Goal: Information Seeking & Learning: Compare options

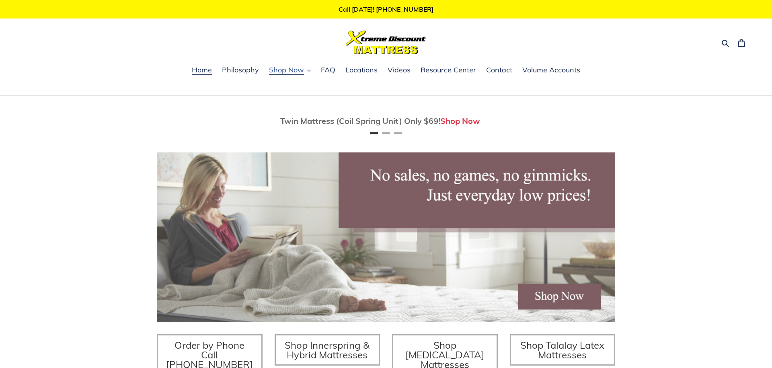
click at [305, 72] on button "Shop Now" at bounding box center [290, 70] width 50 height 12
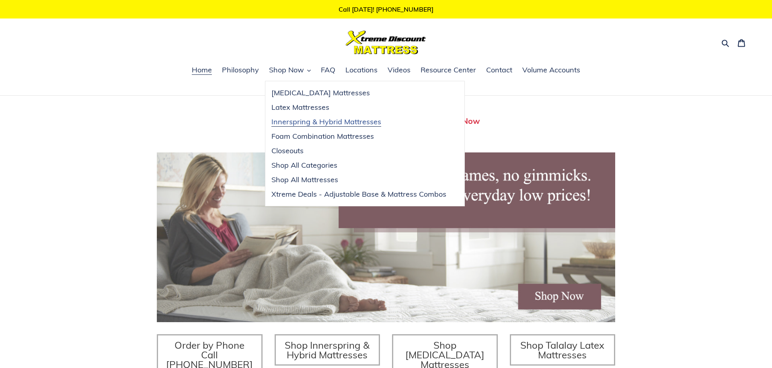
click at [313, 123] on span "Innerspring & Hybrid Mattresses" at bounding box center [326, 122] width 110 height 10
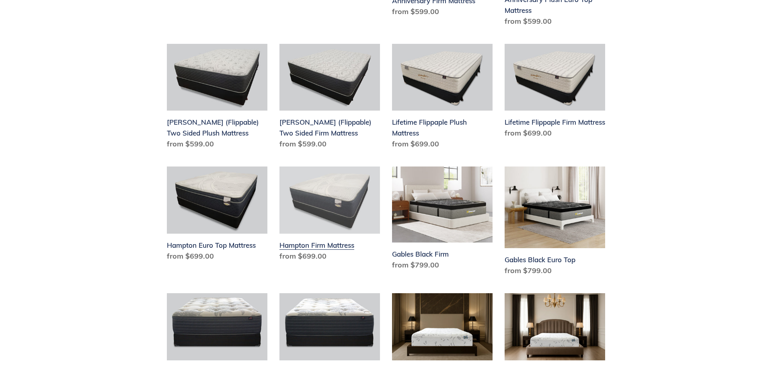
scroll to position [883, 0]
click at [341, 195] on link "Hampton Firm Mattress" at bounding box center [329, 215] width 101 height 98
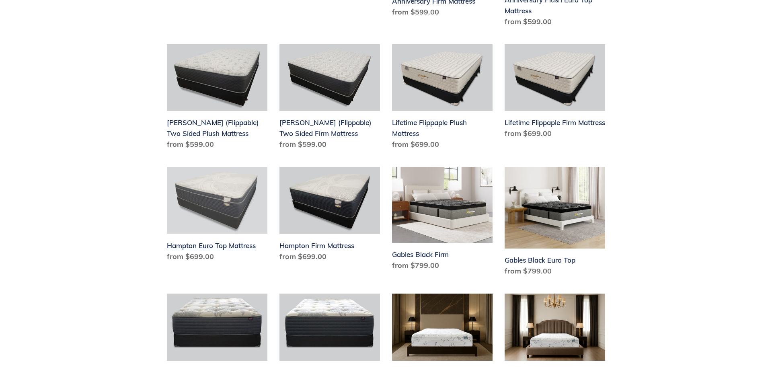
click at [215, 193] on link "Hampton Euro Top Mattress" at bounding box center [217, 216] width 101 height 98
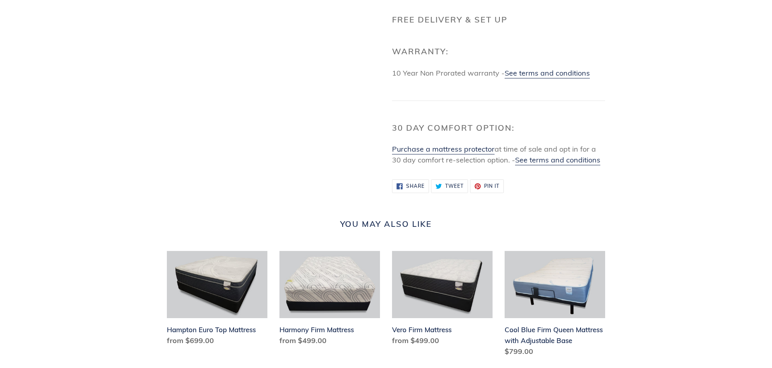
scroll to position [970, 0]
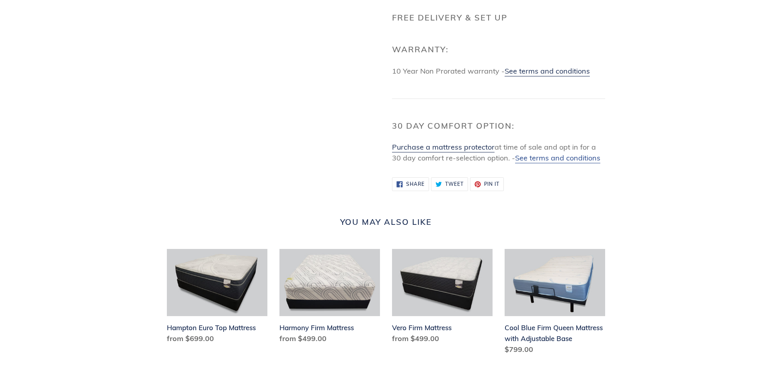
click at [588, 163] on link "See terms and conditions" at bounding box center [557, 158] width 85 height 10
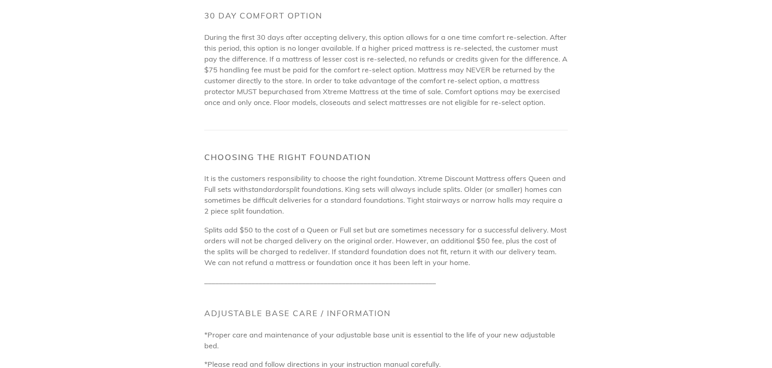
scroll to position [804, 0]
